Goal: Task Accomplishment & Management: Manage account settings

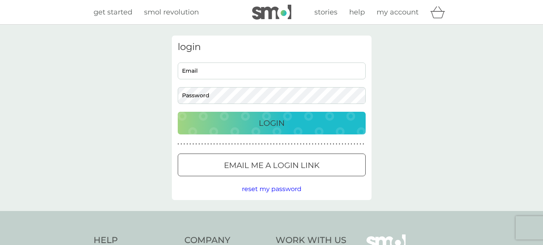
click at [233, 71] on input "Email" at bounding box center [272, 71] width 188 height 17
type input "zycinski.p@gmail.com"
click at [178, 112] on button "Login" at bounding box center [272, 123] width 188 height 23
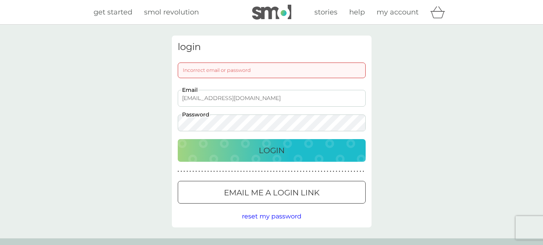
click at [178, 139] on button "Login" at bounding box center [272, 150] width 188 height 23
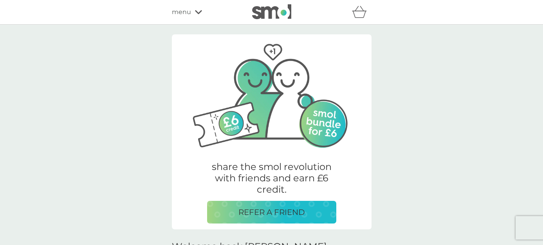
scroll to position [235, 0]
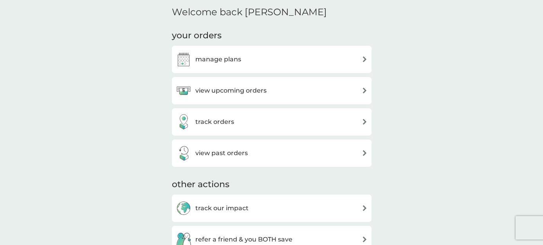
click at [287, 58] on div "manage plans" at bounding box center [272, 60] width 192 height 16
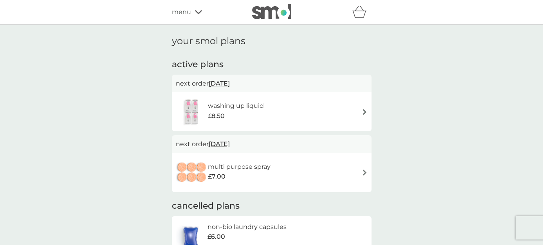
click at [360, 110] on div "washing up liquid £8.50" at bounding box center [272, 111] width 192 height 27
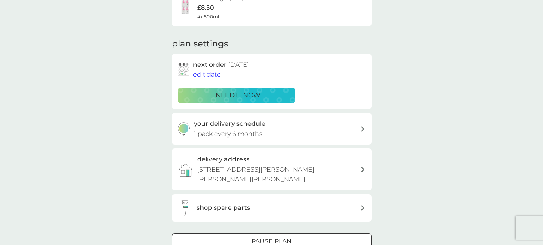
scroll to position [157, 0]
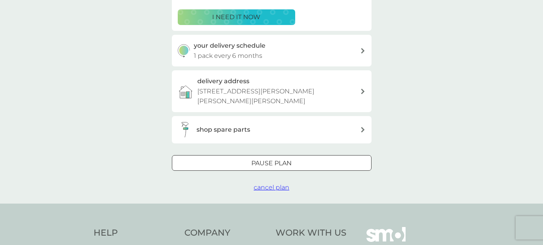
click at [277, 184] on span "cancel plan" at bounding box center [272, 187] width 36 height 7
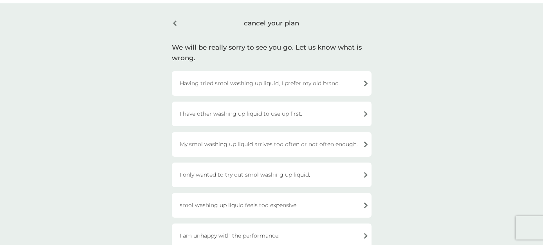
scroll to position [39, 0]
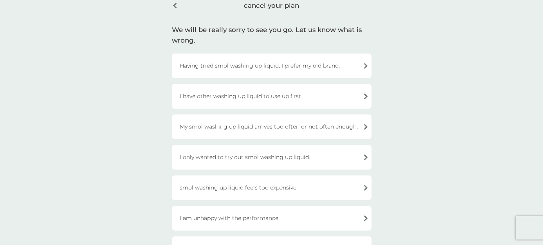
click at [313, 68] on div "Having tried smol washing up liquid, I prefer my old brand." at bounding box center [272, 66] width 200 height 25
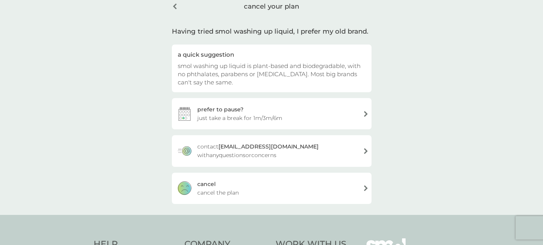
click at [242, 191] on div "cancel cancel the plan" at bounding box center [272, 188] width 200 height 31
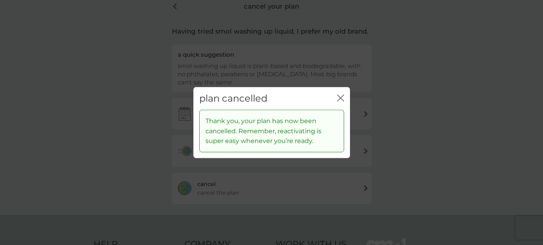
click at [340, 95] on icon "close" at bounding box center [340, 97] width 7 height 7
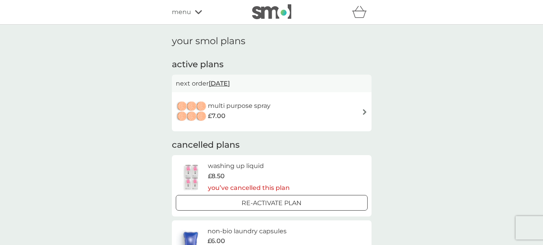
click at [276, 111] on div "multi purpose spray £7.00" at bounding box center [243, 112] width 70 height 22
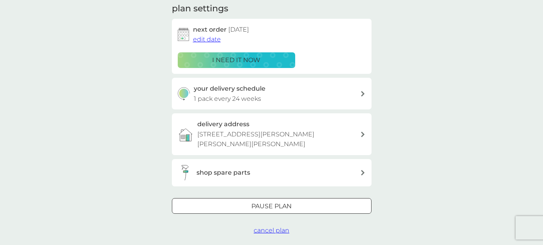
scroll to position [157, 0]
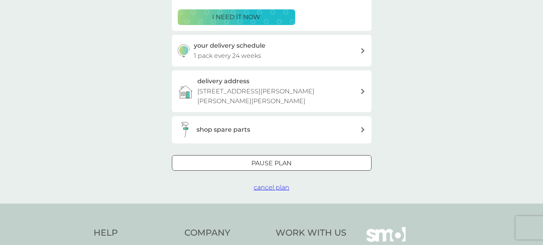
click at [284, 184] on span "cancel plan" at bounding box center [272, 187] width 36 height 7
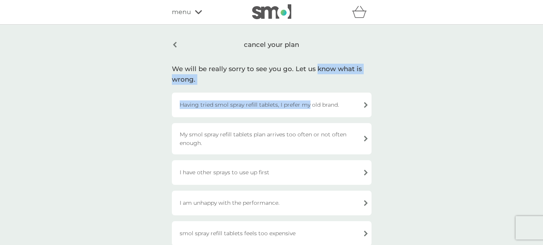
drag, startPoint x: 307, startPoint y: 103, endPoint x: 316, endPoint y: 71, distance: 33.4
click at [316, 71] on div "cancel your plan We will be really sorry to see you go. Let us know what is wro…" at bounding box center [271, 172] width 211 height 272
drag, startPoint x: 316, startPoint y: 71, endPoint x: 373, endPoint y: 79, distance: 57.7
click at [373, 79] on div "cancel your plan We will be really sorry to see you go. Let us know what is wro…" at bounding box center [271, 172] width 211 height 272
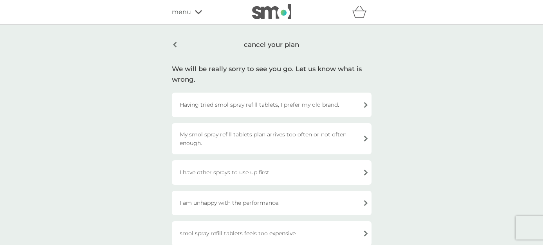
click at [256, 179] on div "I have other sprays to use up first" at bounding box center [272, 172] width 200 height 25
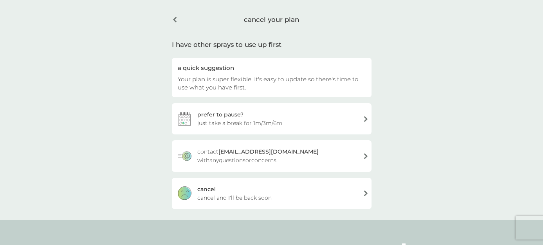
scroll to position [78, 0]
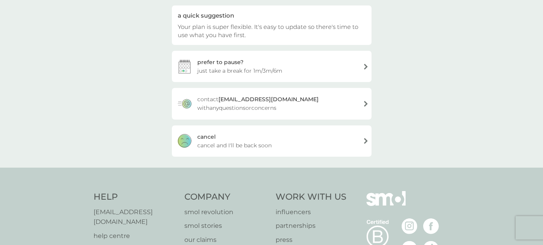
click at [246, 136] on div "cancel cancel and I'll be back soon" at bounding box center [272, 141] width 200 height 31
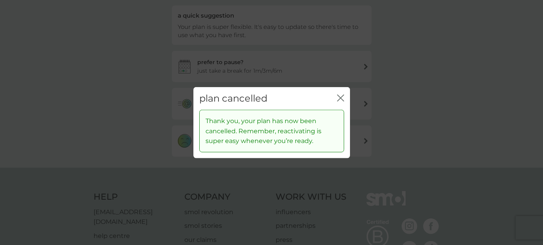
click at [130, 88] on div "plan cancelled close Thank you, your plan has now been cancelled. Remember, rea…" at bounding box center [271, 122] width 543 height 245
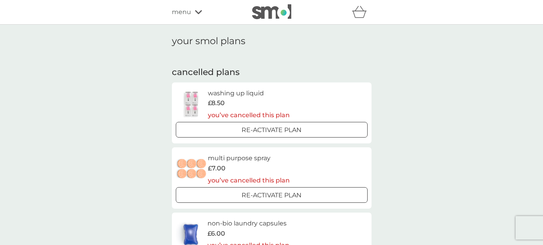
click at [180, 9] on span "menu" at bounding box center [181, 12] width 19 height 10
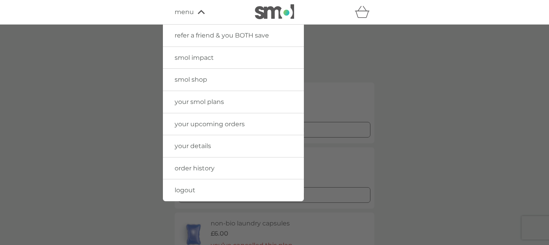
click at [194, 193] on span "logout" at bounding box center [185, 190] width 21 height 7
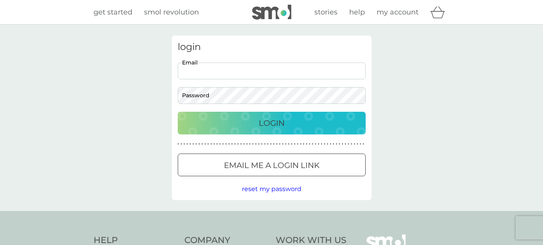
click at [222, 69] on input "Email" at bounding box center [272, 71] width 188 height 17
type input "maszeczka@gmail.com"
click at [178, 112] on button "Login" at bounding box center [272, 123] width 188 height 23
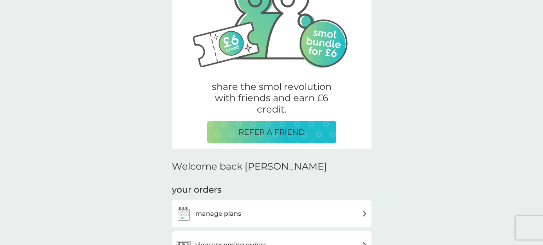
scroll to position [157, 0]
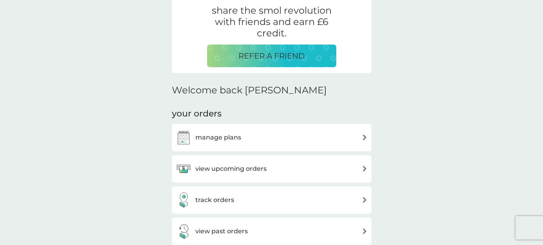
click at [244, 140] on div "manage plans" at bounding box center [272, 138] width 192 height 16
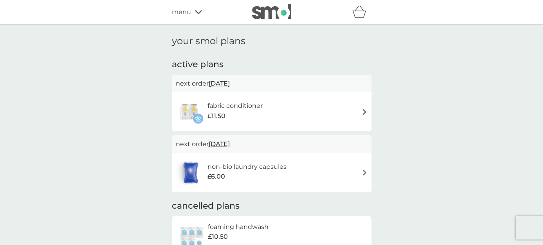
click at [366, 112] on img at bounding box center [365, 112] width 6 height 6
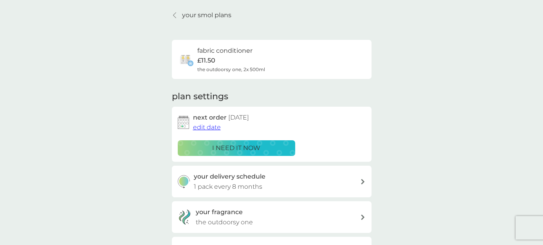
scroll to position [39, 0]
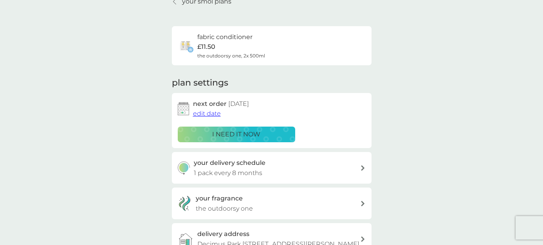
click at [218, 113] on span "edit date" at bounding box center [207, 113] width 28 height 7
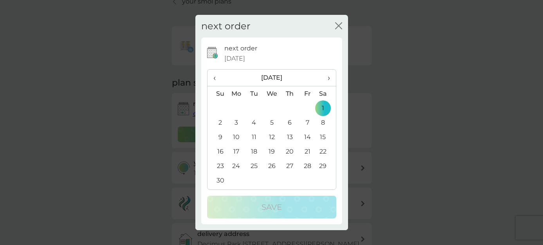
click at [328, 77] on span "›" at bounding box center [326, 78] width 8 height 16
click at [234, 105] on td "1" at bounding box center [236, 108] width 18 height 14
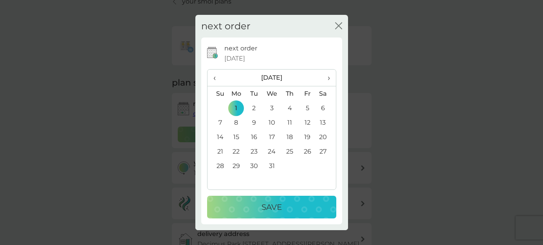
click at [261, 207] on div "Save" at bounding box center [271, 207] width 113 height 13
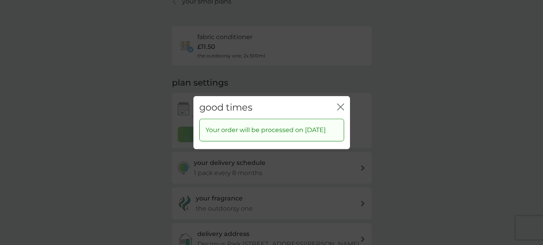
click at [338, 103] on icon "close" at bounding box center [340, 106] width 7 height 7
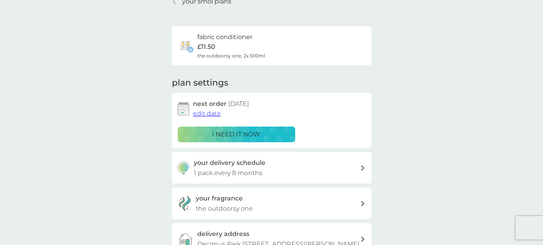
click at [283, 171] on div "your delivery schedule 1 pack every 8 months" at bounding box center [277, 168] width 166 height 20
select select "8"
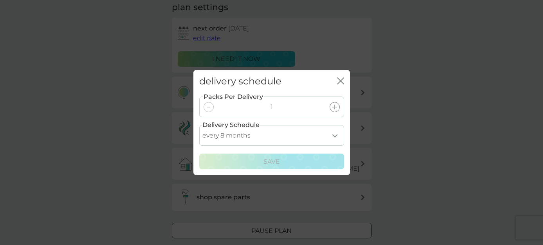
scroll to position [117, 0]
click at [277, 138] on select "every 1 month every 2 months every 3 months every 4 months every 5 months every…" at bounding box center [271, 135] width 145 height 21
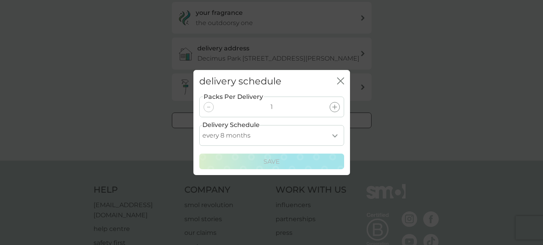
scroll to position [235, 0]
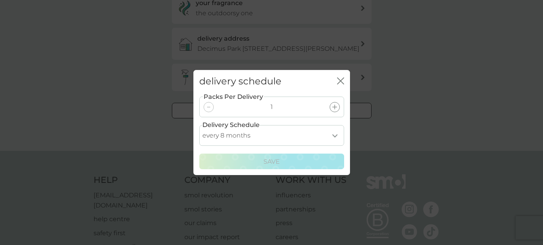
click at [57, 93] on div "delivery schedule close Packs Per Delivery 1 Delivery Schedule every 1 month ev…" at bounding box center [271, 122] width 543 height 245
